Goal: Transaction & Acquisition: Purchase product/service

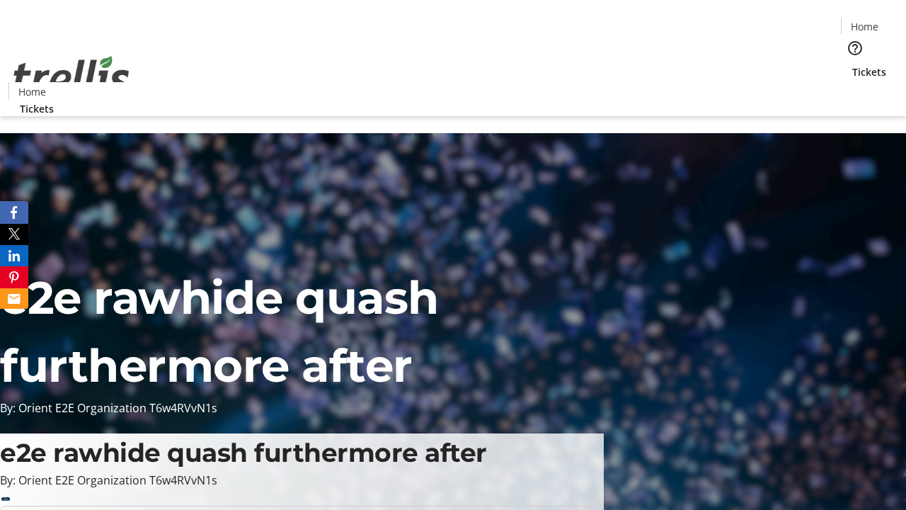
click at [852, 64] on span "Tickets" at bounding box center [869, 71] width 34 height 15
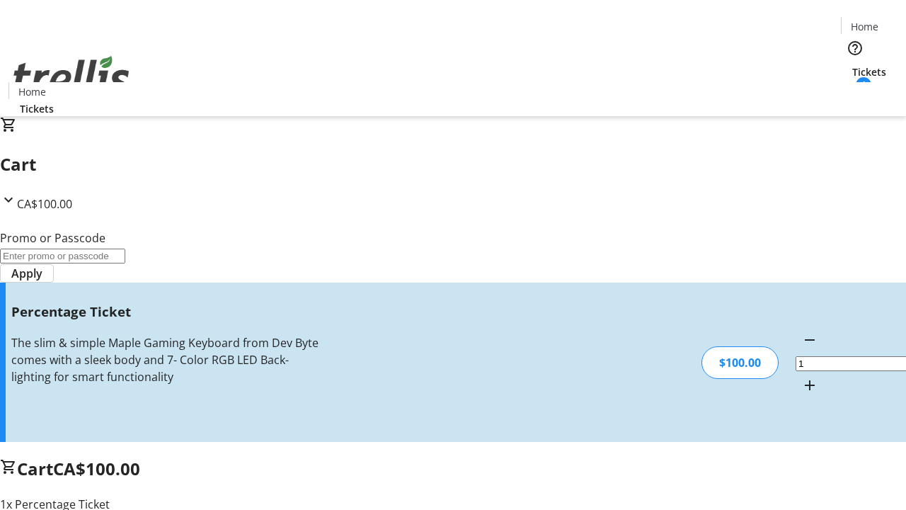
type input "BAR"
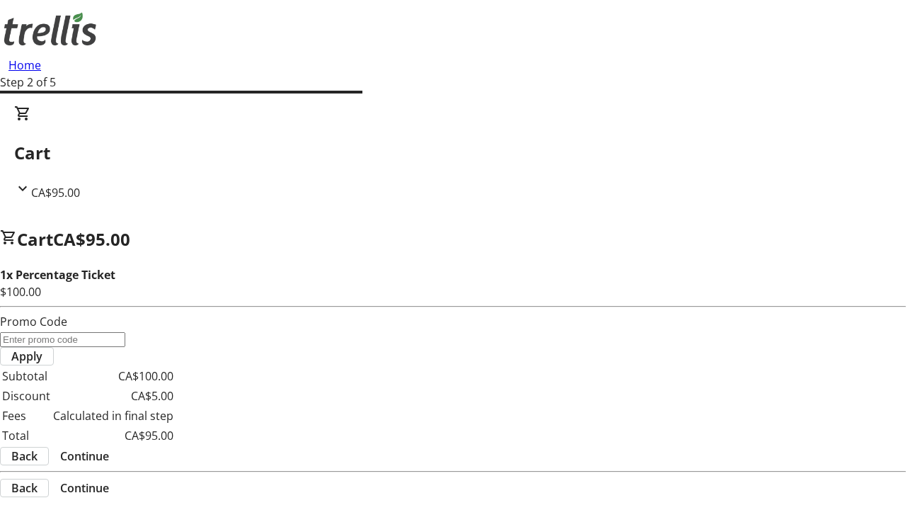
click at [109, 447] on span "Continue" at bounding box center [84, 455] width 49 height 17
